Goal: Navigation & Orientation: Find specific page/section

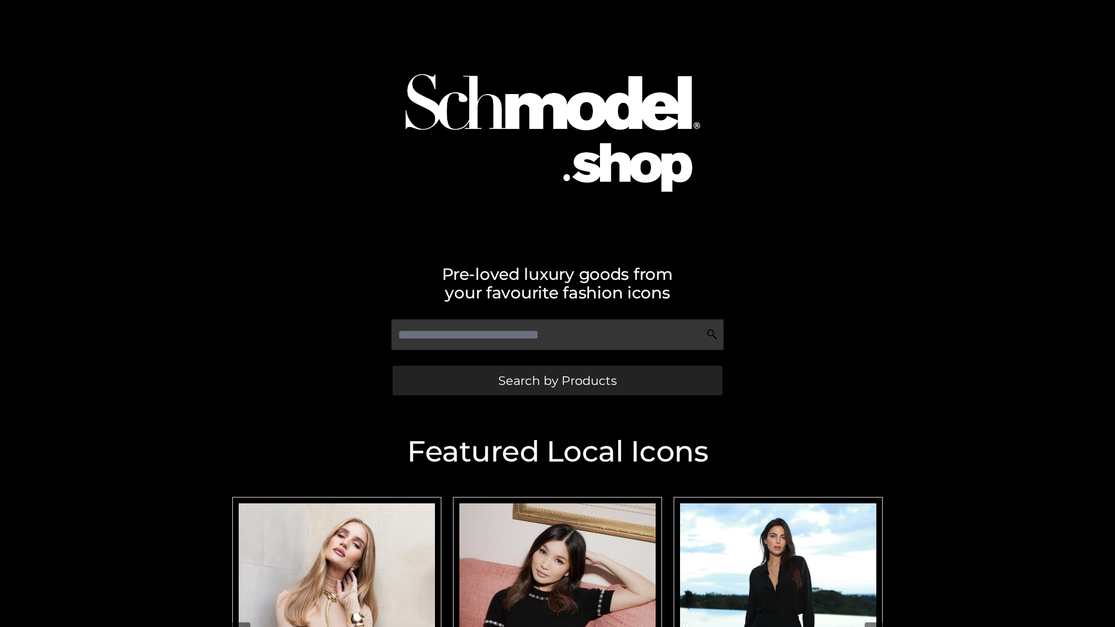
click at [557, 380] on span "Search by Products" at bounding box center [557, 381] width 118 height 12
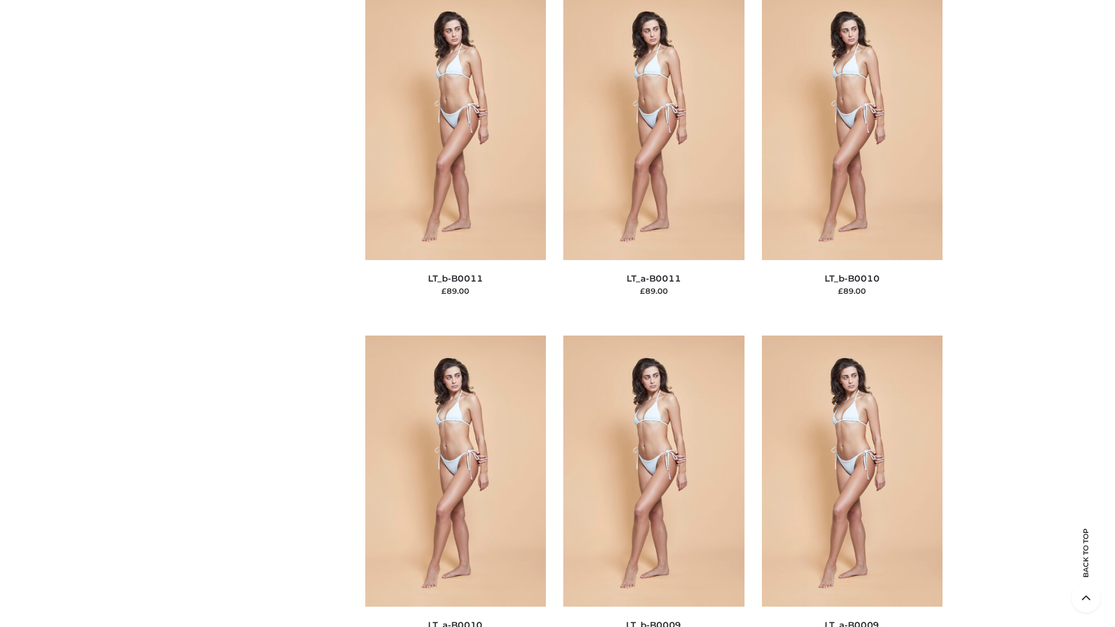
scroll to position [5216, 0]
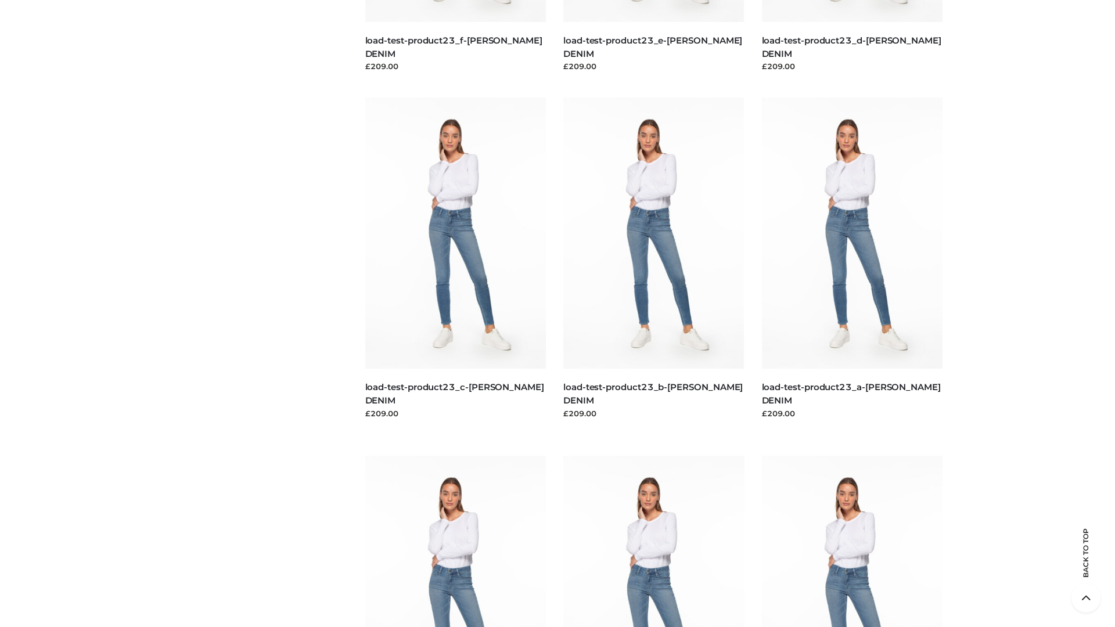
scroll to position [1019, 0]
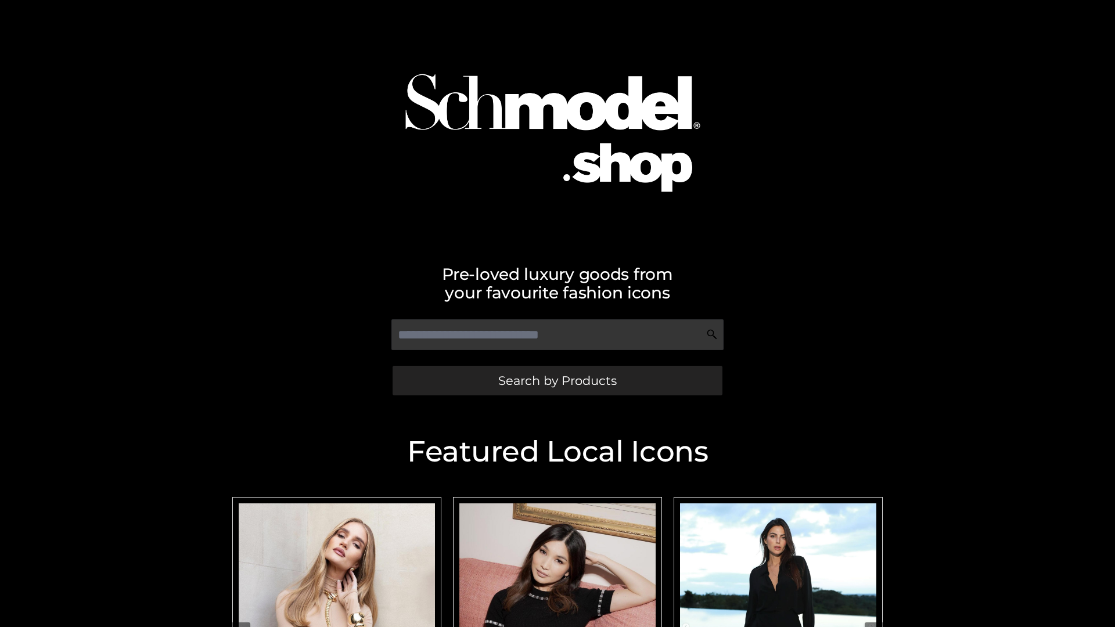
click at [557, 380] on span "Search by Products" at bounding box center [557, 381] width 118 height 12
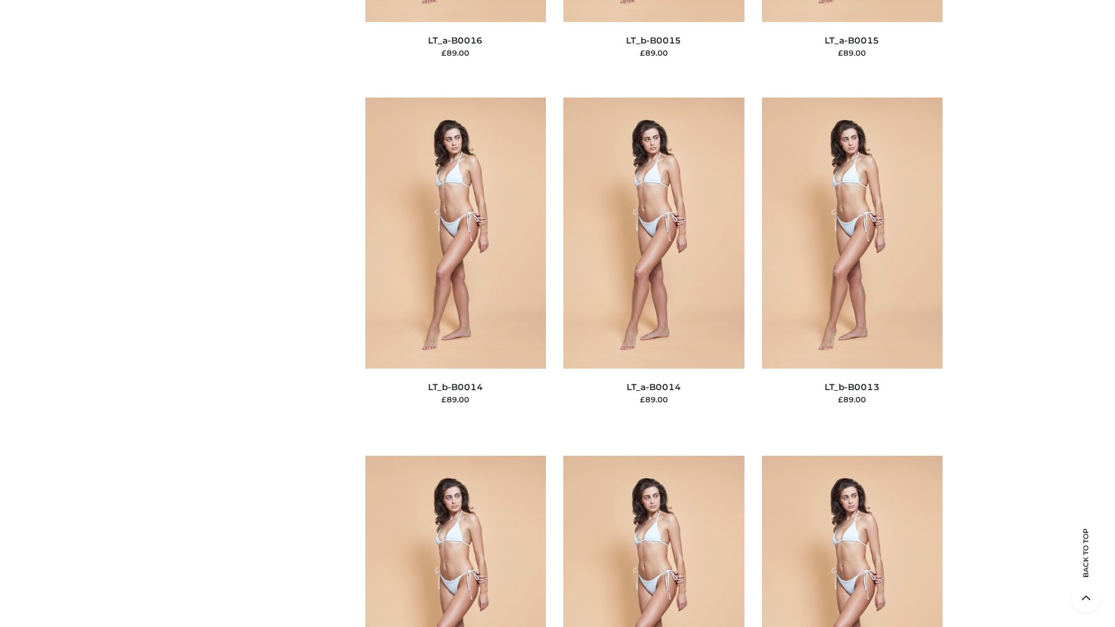
scroll to position [4130, 0]
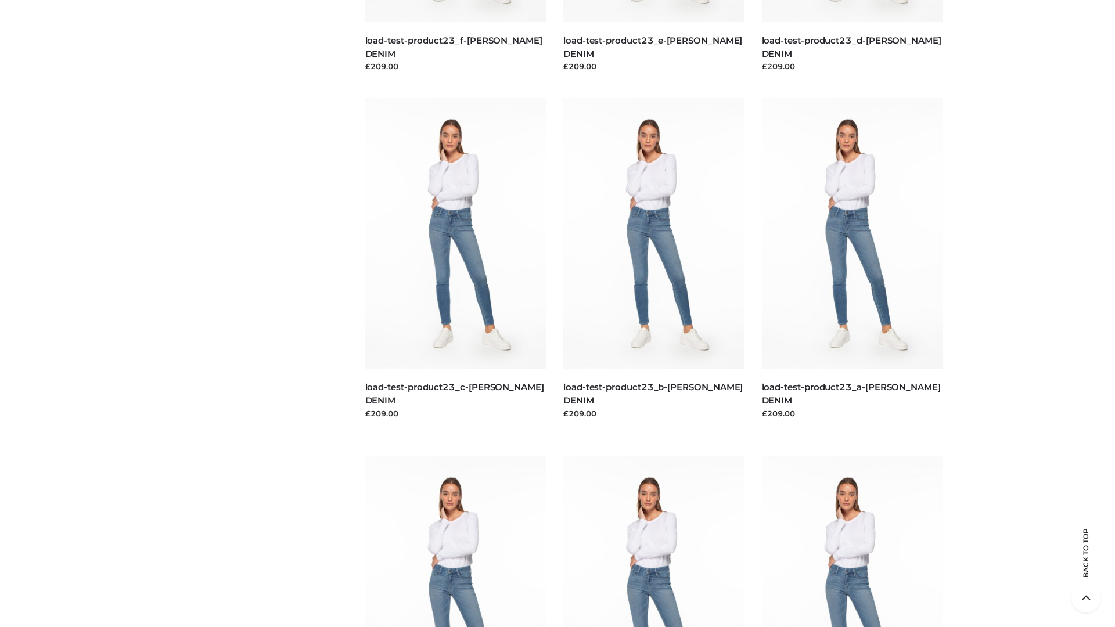
scroll to position [1019, 0]
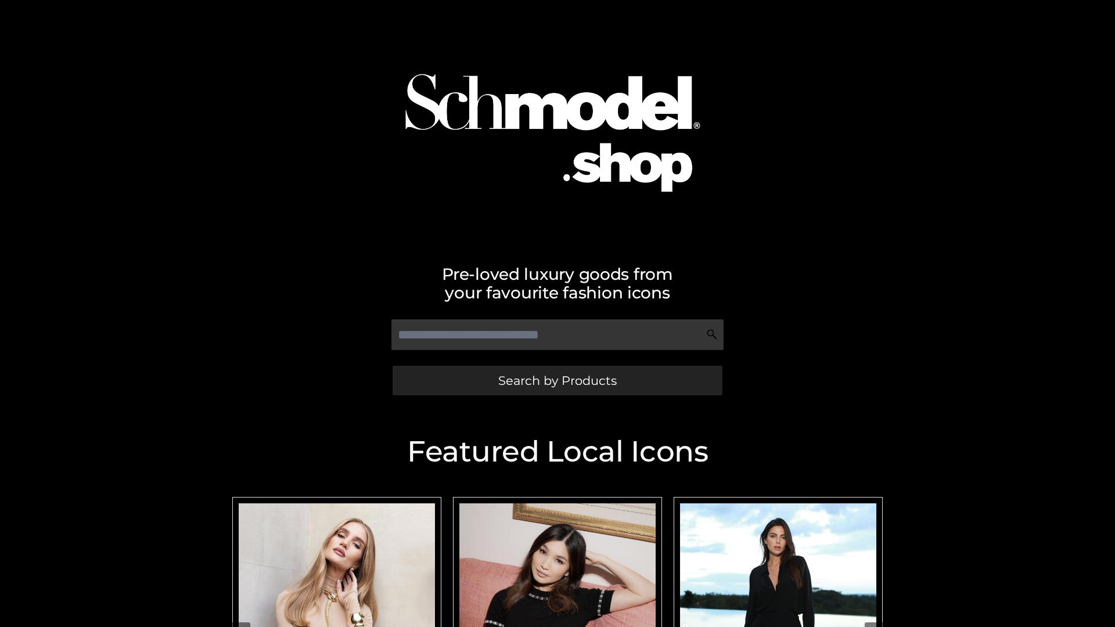
click at [557, 380] on span "Search by Products" at bounding box center [557, 381] width 118 height 12
